Goal: Task Accomplishment & Management: Complete application form

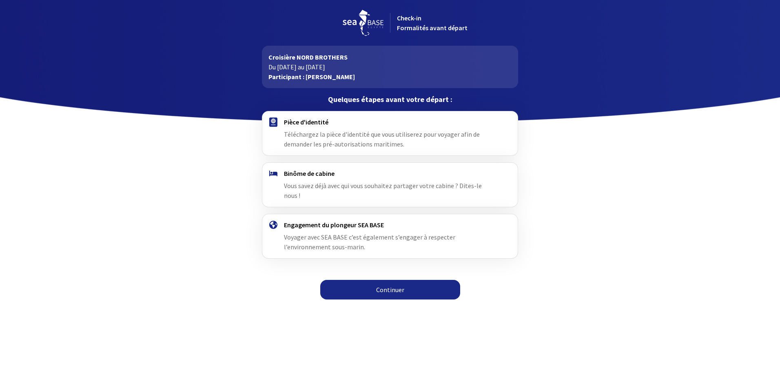
click at [397, 280] on link "Continuer" at bounding box center [390, 290] width 140 height 20
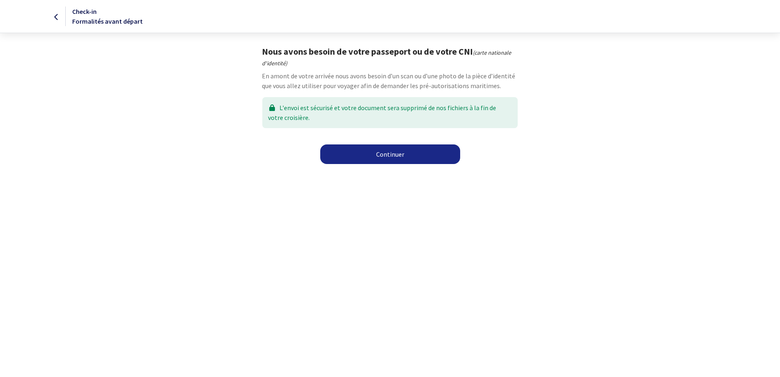
click at [391, 157] on link "Continuer" at bounding box center [390, 154] width 140 height 20
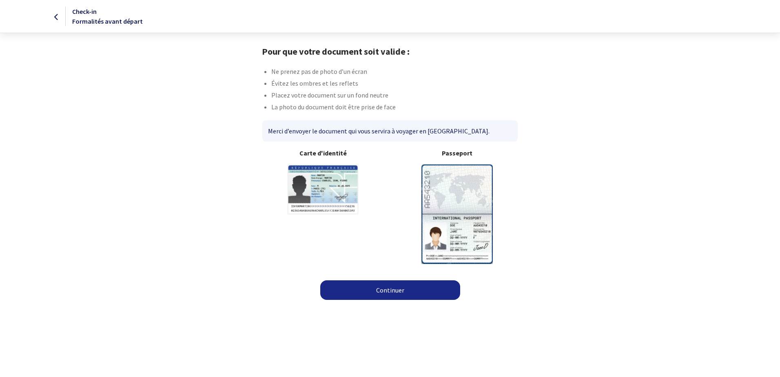
drag, startPoint x: 274, startPoint y: 83, endPoint x: 358, endPoint y: 84, distance: 84.4
click at [358, 84] on li "Évitez les ombres et les reflets" at bounding box center [394, 84] width 246 height 12
click at [329, 99] on li "Placez votre document sur un fond neutre" at bounding box center [394, 96] width 246 height 12
click at [329, 168] on img at bounding box center [322, 189] width 71 height 50
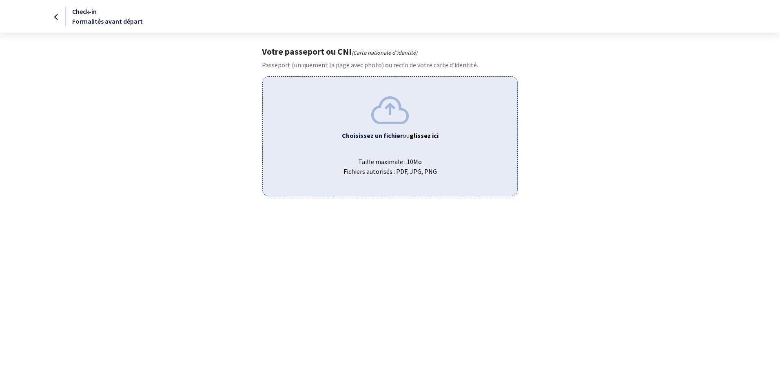
click at [382, 126] on div "Choisissez un fichier ou glissez ici Taille maximale : 10Mo Fichiers autorisés …" at bounding box center [389, 135] width 255 height 119
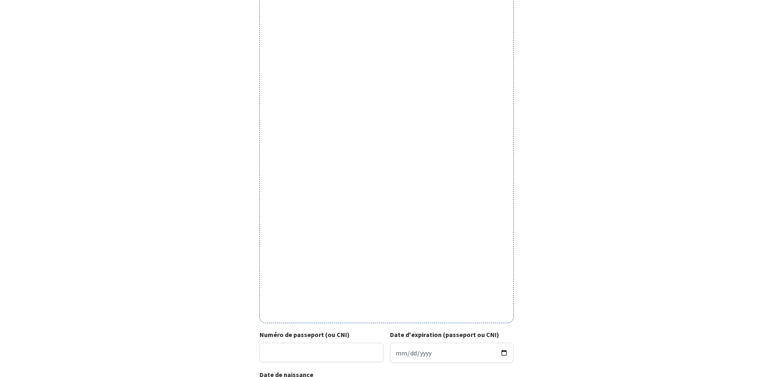
scroll to position [122, 0]
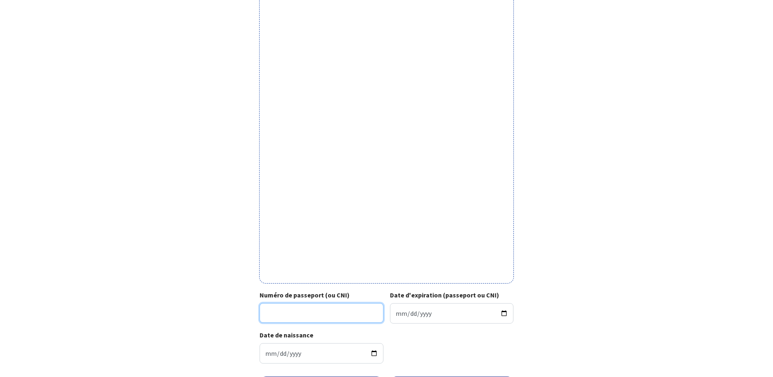
click at [285, 315] on input "Numéro de passeport (ou CNI)" at bounding box center [322, 313] width 124 height 20
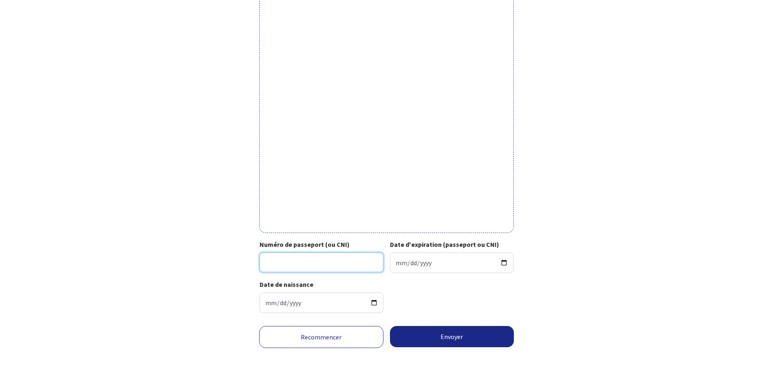
scroll to position [173, 0]
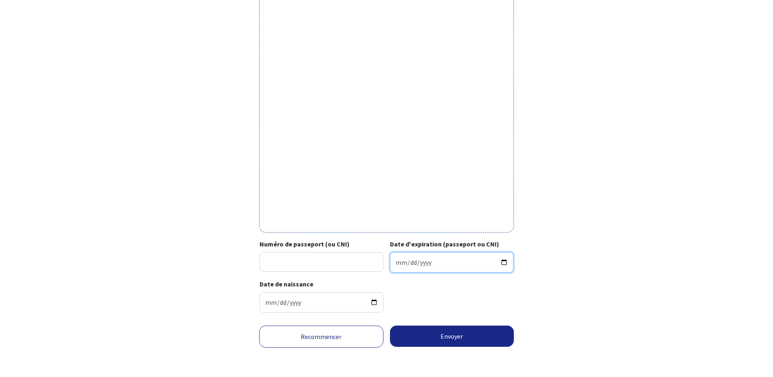
click at [436, 263] on input "Date d'expiration (passeport ou CNI)" at bounding box center [452, 262] width 124 height 20
click at [308, 263] on input "Numéro de passeport (ou CNI)" at bounding box center [322, 262] width 124 height 20
click at [404, 265] on input "Date d'expiration (passeport ou CNI)" at bounding box center [452, 262] width 124 height 20
click at [396, 263] on input "Date d'expiration (passeport ou CNI)" at bounding box center [452, 262] width 124 height 20
type input "2035-09-03"
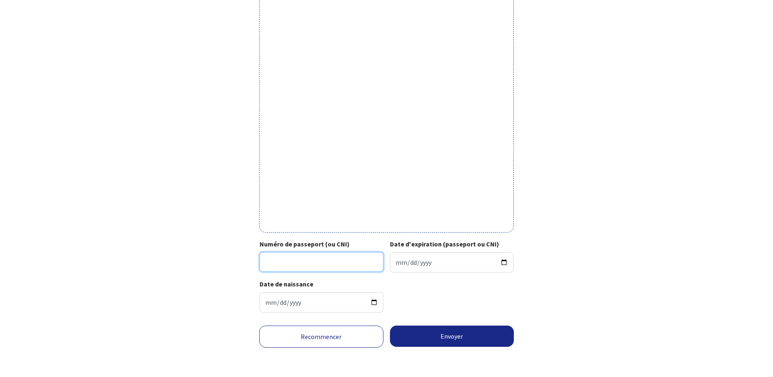
click at [316, 269] on input "Numéro de passeport (ou CNI)" at bounding box center [322, 262] width 124 height 20
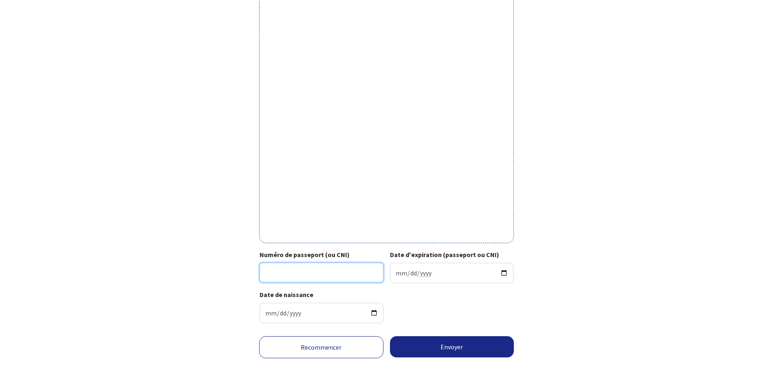
scroll to position [160, 0]
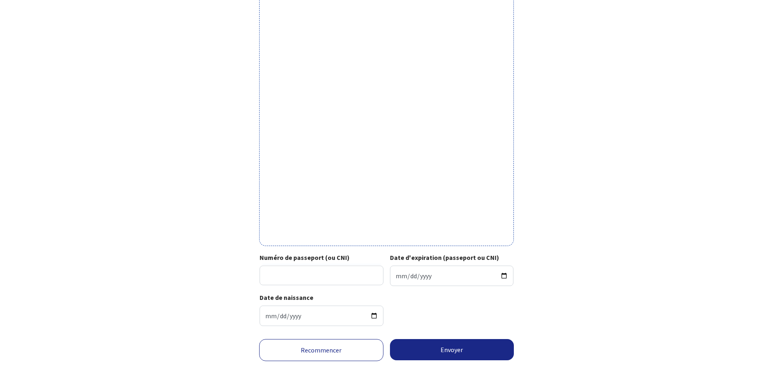
click at [689, 242] on form "Votre passeport ou CNI Passeport (uniquement la page avec photo) ou recto de vo…" at bounding box center [386, 138] width 773 height 504
drag, startPoint x: 325, startPoint y: 254, endPoint x: 344, endPoint y: 258, distance: 19.0
click at [344, 258] on strong "Numéro de passeport (ou CNI)" at bounding box center [305, 257] width 90 height 8
drag, startPoint x: 344, startPoint y: 258, endPoint x: 331, endPoint y: 256, distance: 12.3
drag, startPoint x: 331, startPoint y: 256, endPoint x: 691, endPoint y: 183, distance: 367.5
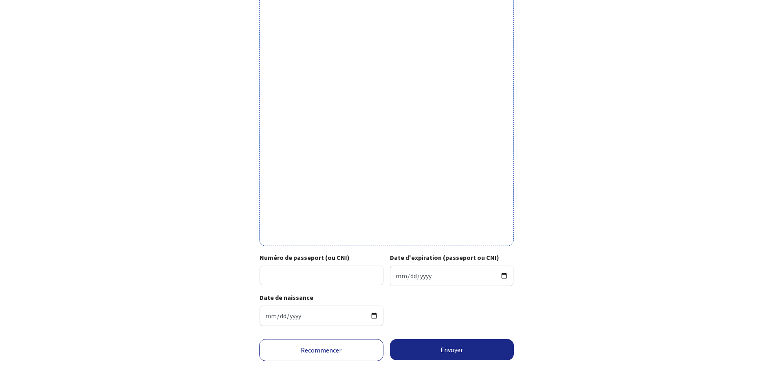
click at [738, 168] on form "Votre passeport ou CNI Passeport (uniquement la page avec photo) ou recto de vo…" at bounding box center [386, 138] width 773 height 504
click at [318, 274] on input "Numéro de passeport (ou CNI)" at bounding box center [322, 275] width 124 height 20
type input "595-4764987-74"
click at [631, 174] on form "Votre passeport ou CNI Passeport (uniquement la page avec photo) ou recto de vo…" at bounding box center [386, 138] width 773 height 504
click at [466, 343] on button "Envoyer" at bounding box center [452, 349] width 124 height 21
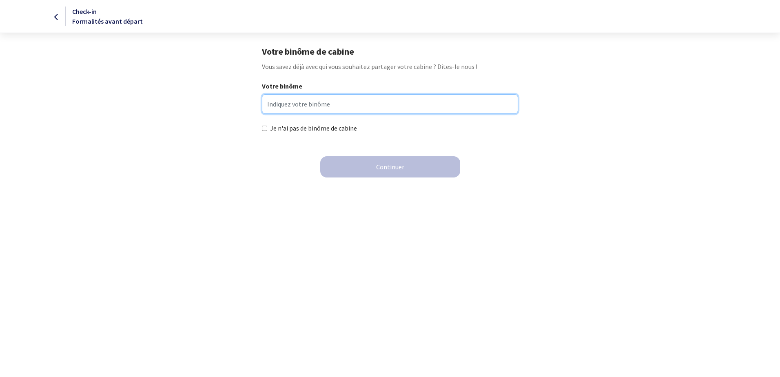
click at [276, 107] on input "Votre binôme" at bounding box center [390, 104] width 256 height 20
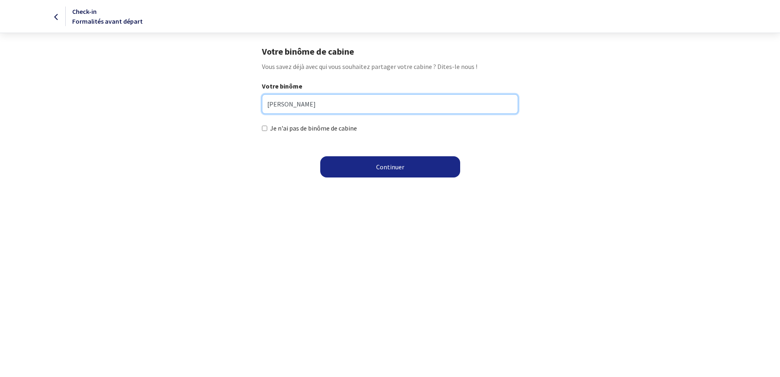
type input "FONTAINE Gaëtan"
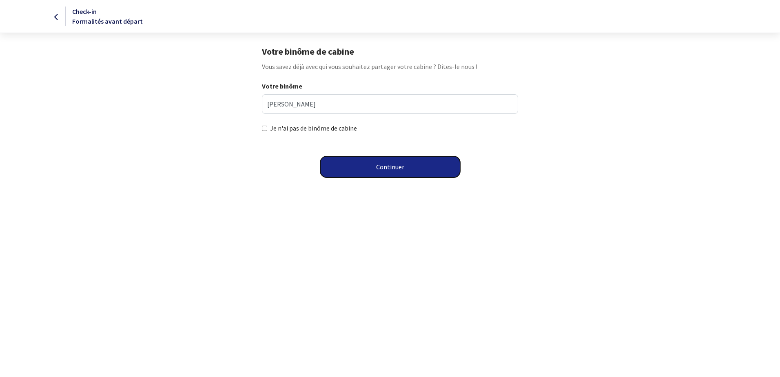
click at [409, 168] on button "Continuer" at bounding box center [390, 166] width 140 height 21
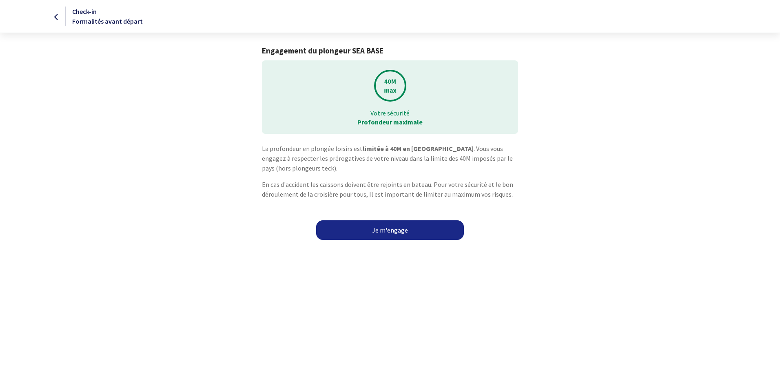
drag, startPoint x: 509, startPoint y: 192, endPoint x: 566, endPoint y: 203, distance: 57.7
click at [566, 203] on div "La profondeur en plongée loisirs est limitée à 40M en [GEOGRAPHIC_DATA] . Vous …" at bounding box center [389, 185] width 461 height 82
click at [242, 245] on html "Check-in Formalités avant départ Engagement du plongeur SEA BASE Votre sécurité…" at bounding box center [390, 122] width 780 height 245
click at [392, 230] on link "Je m'engage" at bounding box center [390, 230] width 148 height 20
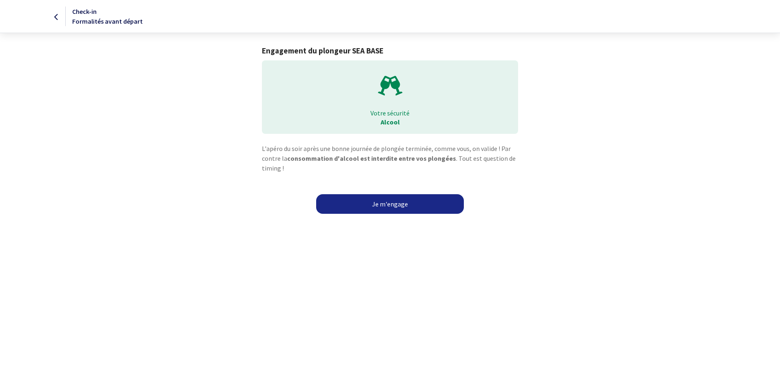
click at [395, 202] on link "Je m'engage" at bounding box center [390, 204] width 148 height 20
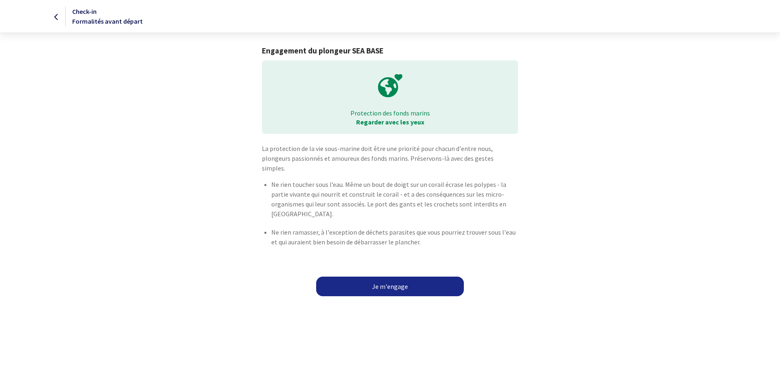
click at [396, 276] on link "Je m'engage" at bounding box center [390, 286] width 148 height 20
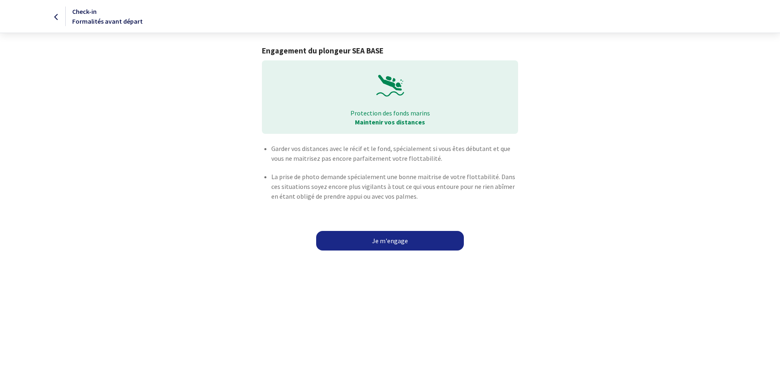
click at [382, 234] on link "Je m'engage" at bounding box center [390, 241] width 148 height 20
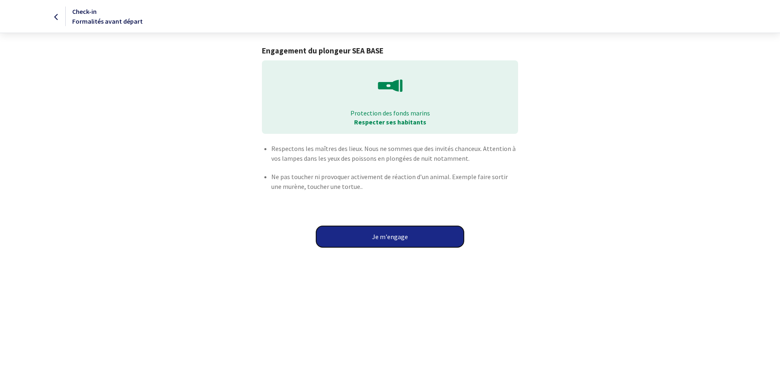
click at [385, 235] on button "Je m'engage" at bounding box center [390, 236] width 148 height 21
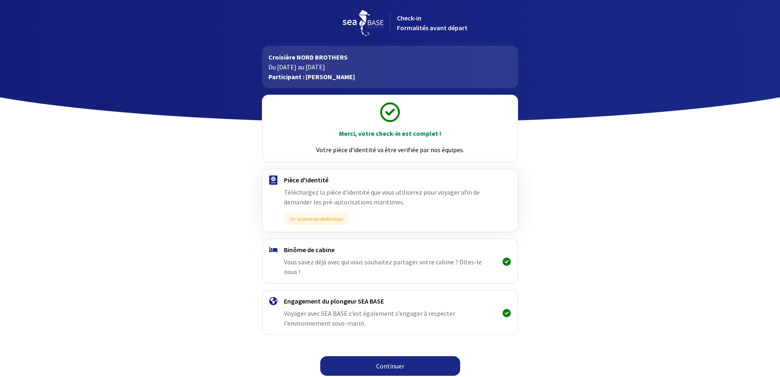
click at [394, 358] on link "Continuer" at bounding box center [390, 366] width 140 height 20
click at [391, 356] on link "Continuer" at bounding box center [390, 366] width 140 height 20
click at [395, 356] on link "Continuer" at bounding box center [390, 366] width 140 height 20
